Goal: Information Seeking & Learning: Learn about a topic

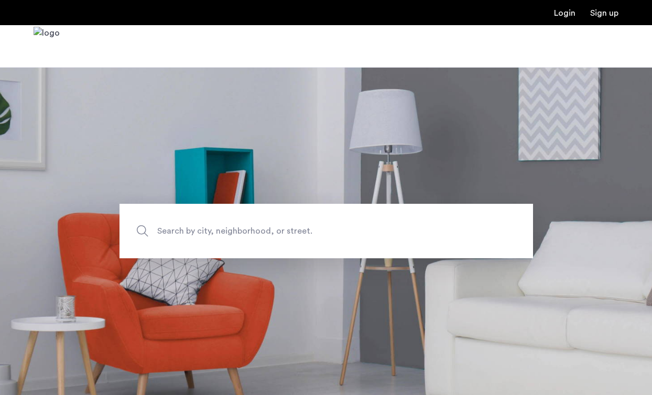
click at [299, 231] on span "Search by city, neighborhood, or street." at bounding box center [301, 231] width 289 height 14
click at [299, 231] on input "Search by city, neighborhood, or street." at bounding box center [327, 231] width 414 height 55
type input "**********"
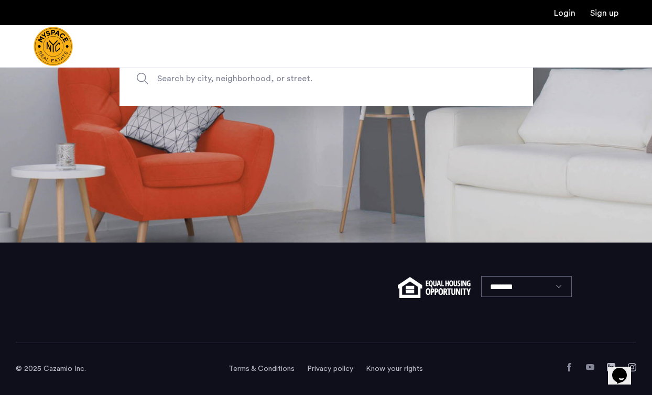
scroll to position [66, 0]
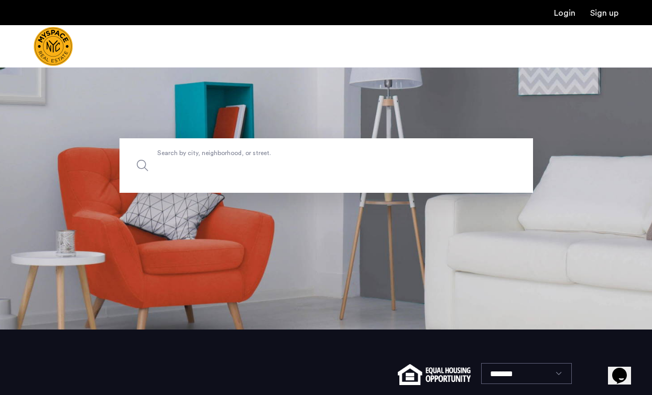
click at [199, 175] on input "Search by city, neighborhood, or street." at bounding box center [327, 165] width 414 height 55
type input "**********"
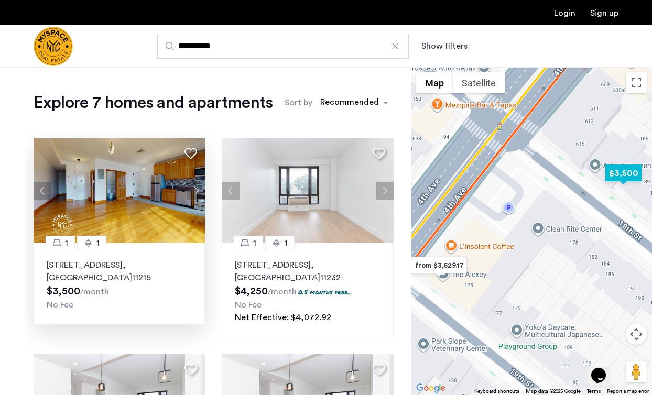
click at [192, 192] on button "Next apartment" at bounding box center [196, 191] width 18 height 18
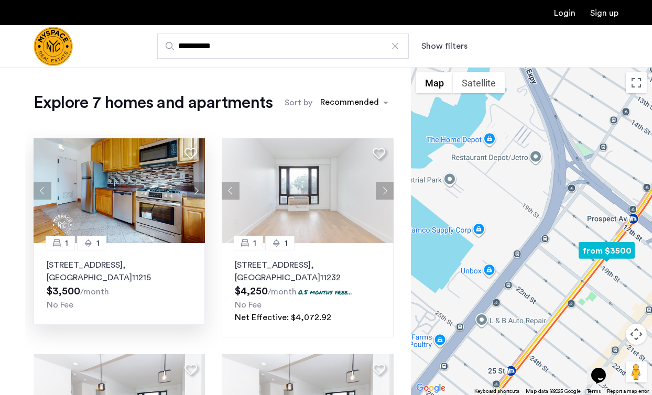
click at [127, 277] on div "187 18th St, Unit 3B, Brooklyn , NY 11215 $3,500 /month No Fee" at bounding box center [119, 285] width 145 height 52
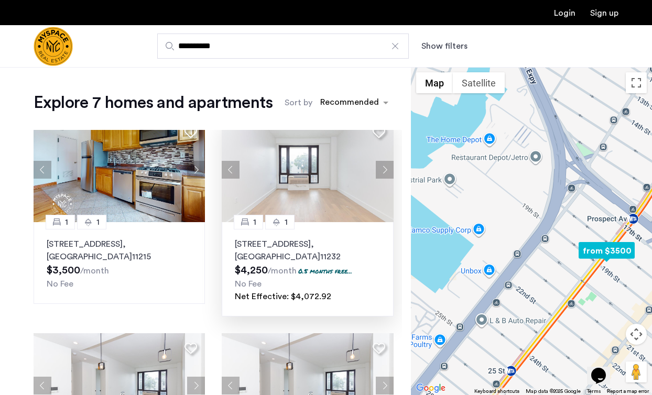
scroll to position [29, 0]
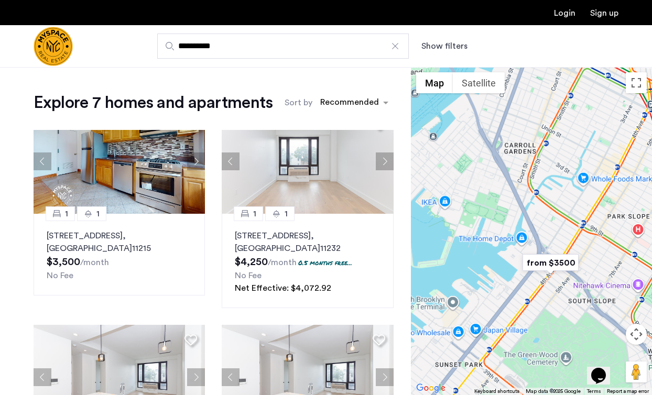
drag, startPoint x: 565, startPoint y: 329, endPoint x: 518, endPoint y: 235, distance: 104.6
click at [519, 235] on div at bounding box center [531, 231] width 241 height 328
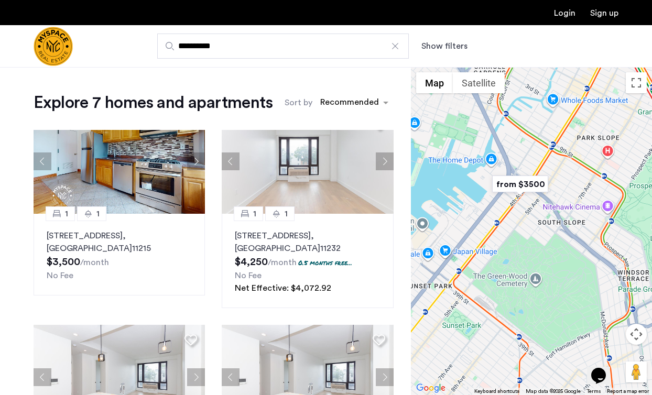
drag, startPoint x: 575, startPoint y: 245, endPoint x: 492, endPoint y: 312, distance: 107.0
click at [494, 312] on div at bounding box center [531, 231] width 241 height 328
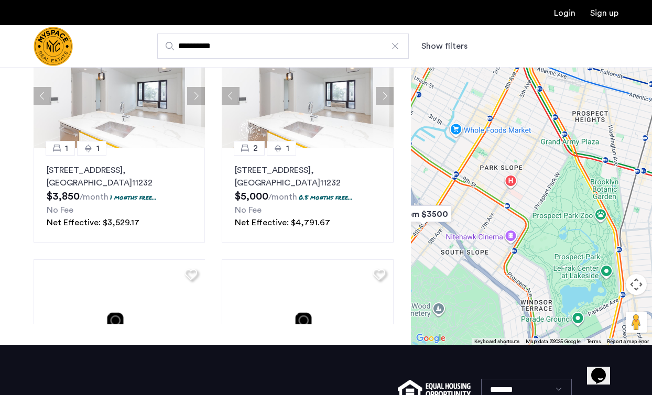
scroll to position [0, 0]
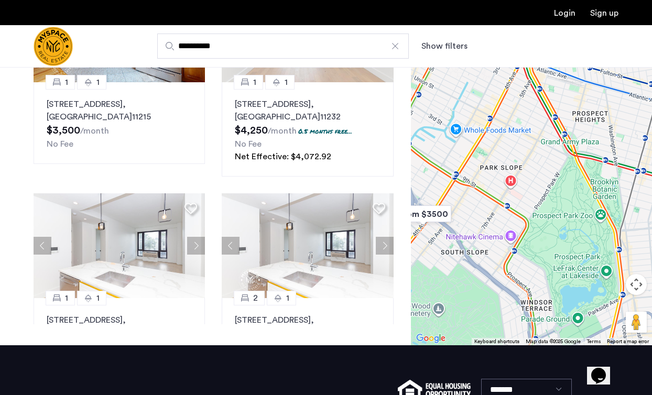
click at [397, 47] on div at bounding box center [395, 46] width 10 height 10
click at [397, 47] on input "**********" at bounding box center [283, 46] width 252 height 25
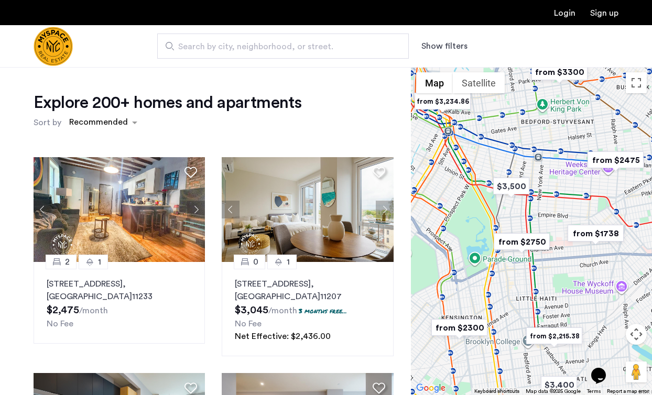
drag, startPoint x: 496, startPoint y: 246, endPoint x: 598, endPoint y: 251, distance: 101.8
click at [596, 252] on div at bounding box center [531, 231] width 241 height 328
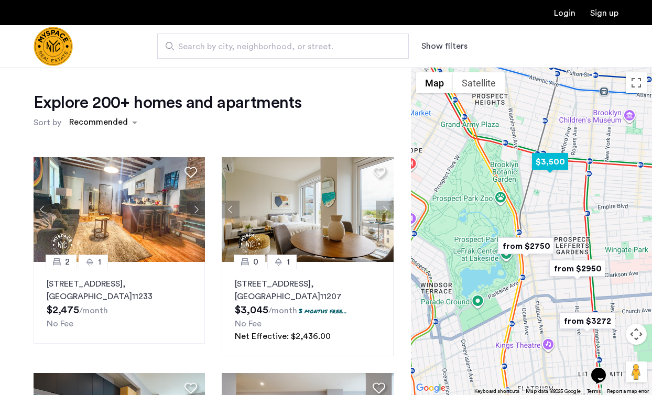
click at [552, 165] on img "$3,500" at bounding box center [550, 162] width 45 height 24
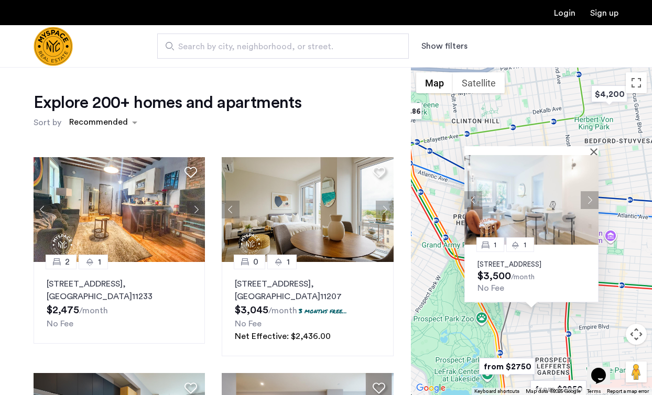
click at [591, 192] on button "Next apartment" at bounding box center [590, 200] width 18 height 18
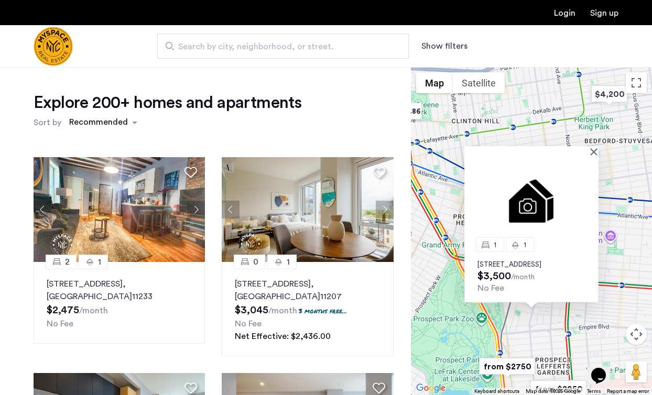
click at [591, 192] on img at bounding box center [531, 200] width 134 height 90
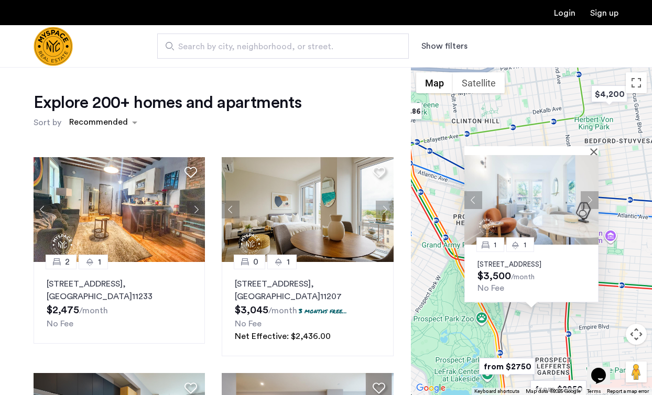
click at [517, 365] on img "from $2750" at bounding box center [507, 367] width 64 height 24
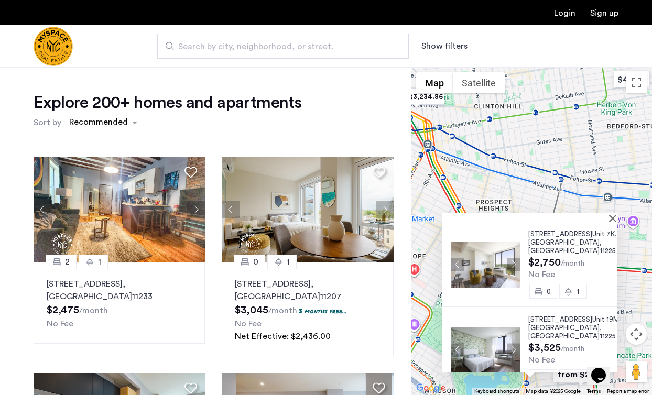
scroll to position [23, 0]
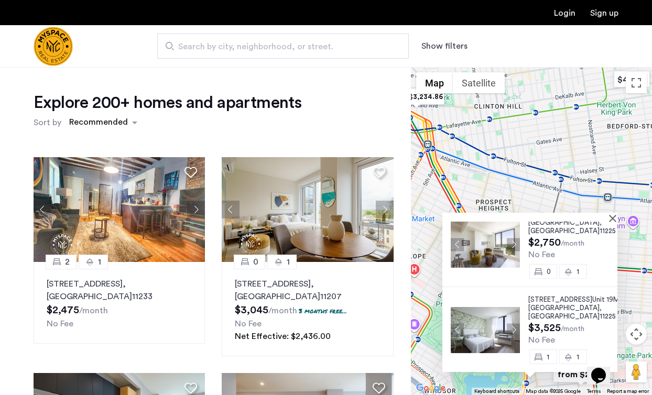
click at [606, 220] on div at bounding box center [526, 217] width 168 height 9
click at [614, 218] on button "Close" at bounding box center [614, 217] width 7 height 7
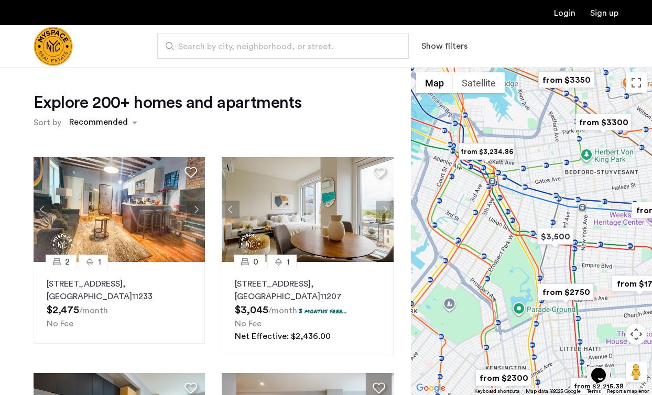
drag, startPoint x: 578, startPoint y: 289, endPoint x: 524, endPoint y: 294, distance: 54.2
click at [534, 294] on img "from $2750" at bounding box center [566, 292] width 64 height 24
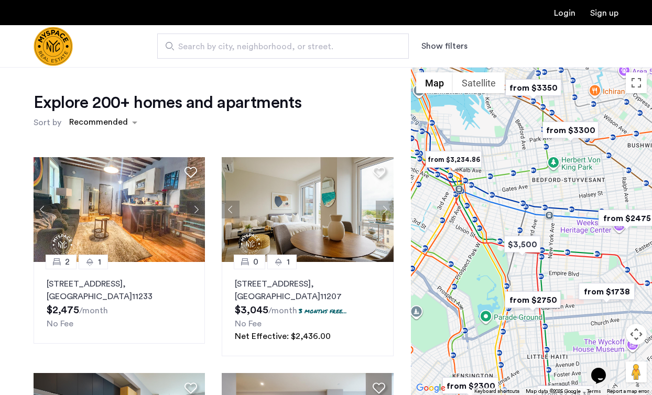
click at [620, 216] on img "from $2475" at bounding box center [626, 219] width 64 height 24
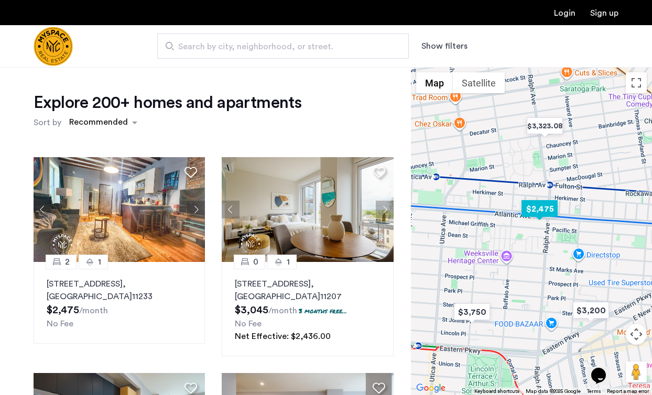
click at [541, 210] on img "$2,475" at bounding box center [539, 209] width 45 height 24
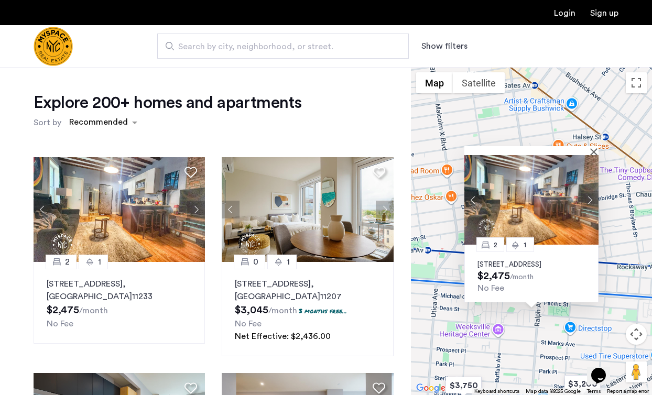
click at [591, 146] on div at bounding box center [531, 150] width 134 height 9
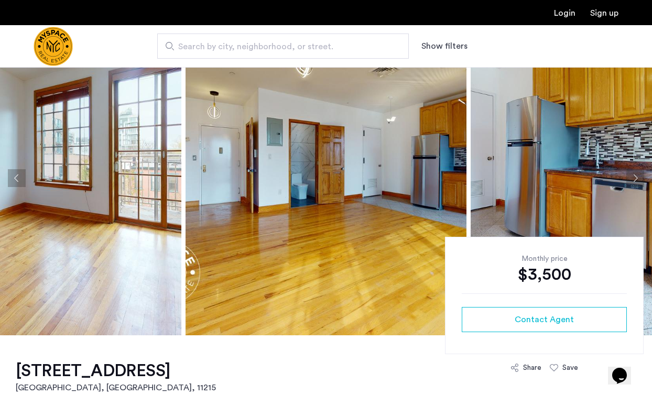
scroll to position [44, 0]
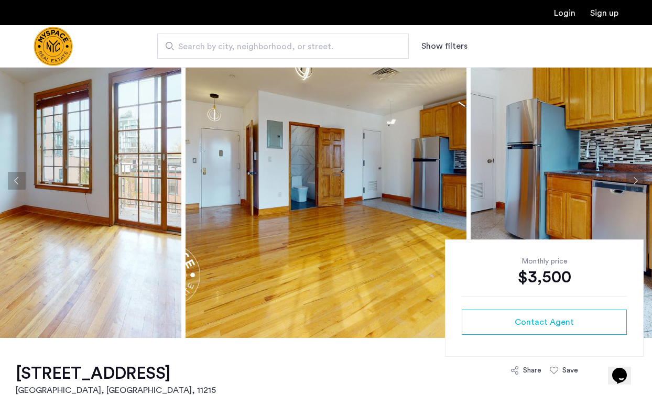
click at [284, 166] on img at bounding box center [326, 181] width 281 height 315
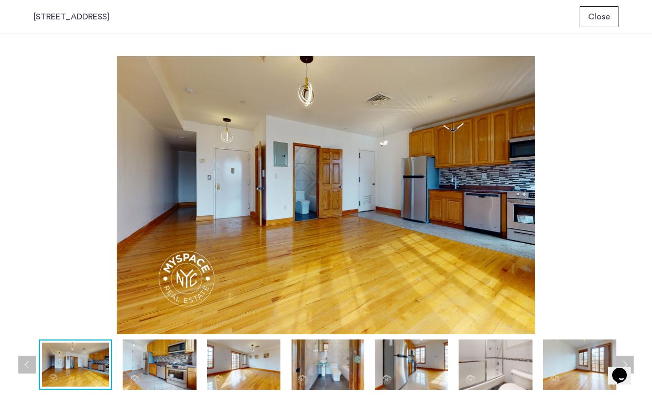
scroll to position [0, 0]
click at [233, 386] on img at bounding box center [243, 365] width 73 height 50
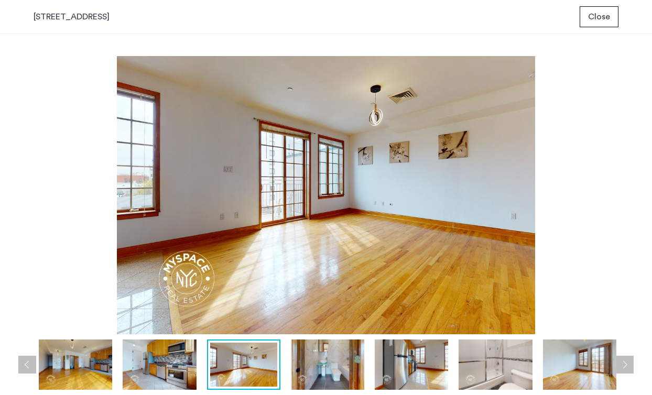
click at [318, 371] on img at bounding box center [327, 365] width 73 height 50
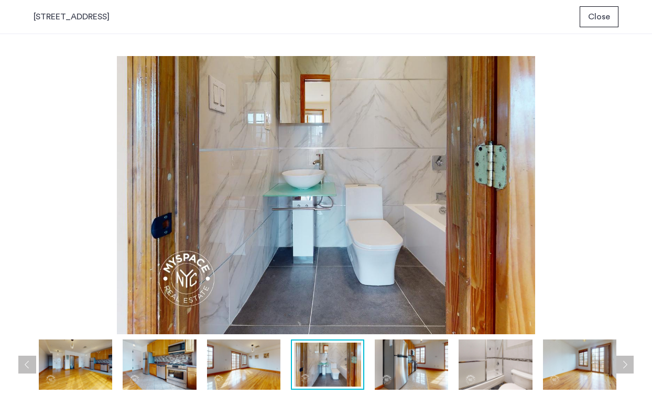
click at [398, 357] on img at bounding box center [411, 365] width 73 height 50
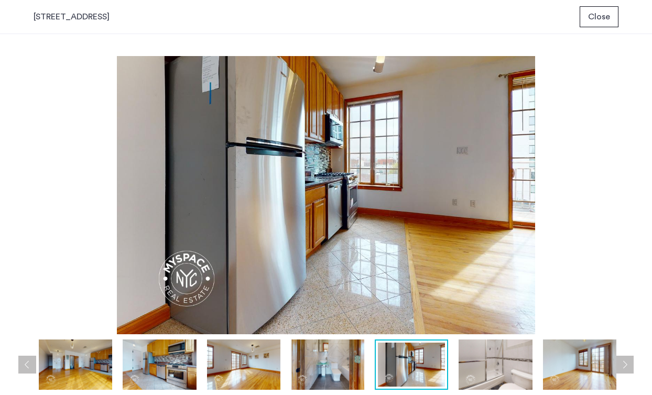
click at [474, 364] on img at bounding box center [495, 365] width 73 height 50
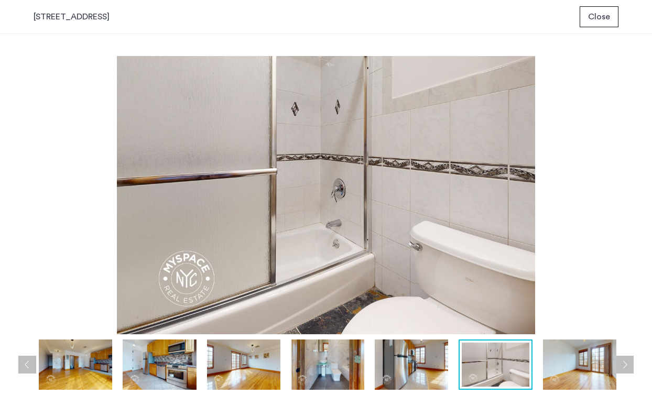
click at [561, 366] on img at bounding box center [579, 365] width 73 height 50
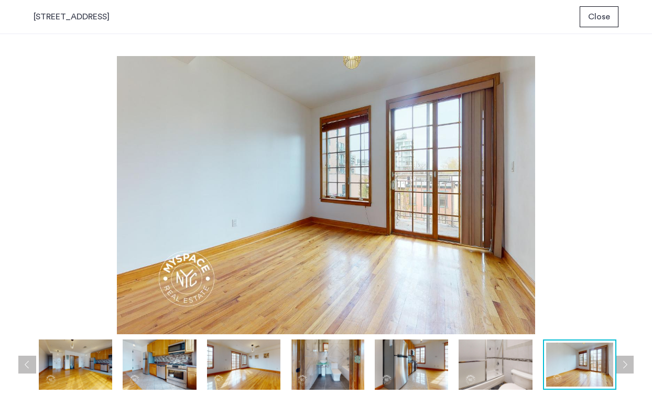
click at [605, 19] on span "Close" at bounding box center [599, 16] width 22 height 13
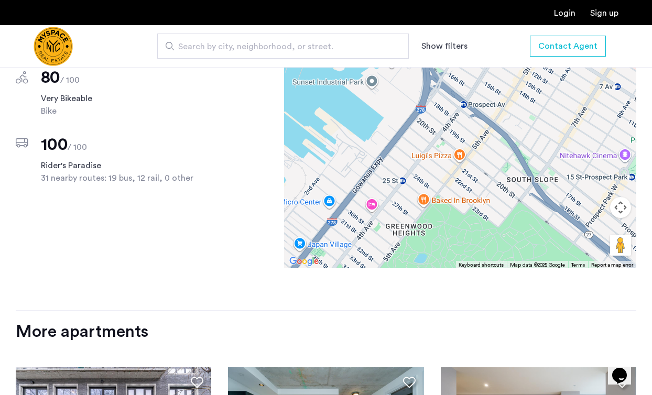
scroll to position [846, 0]
